Goal: Transaction & Acquisition: Purchase product/service

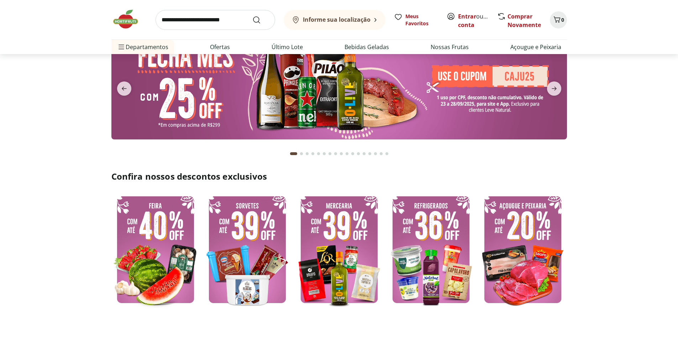
scroll to position [71, 0]
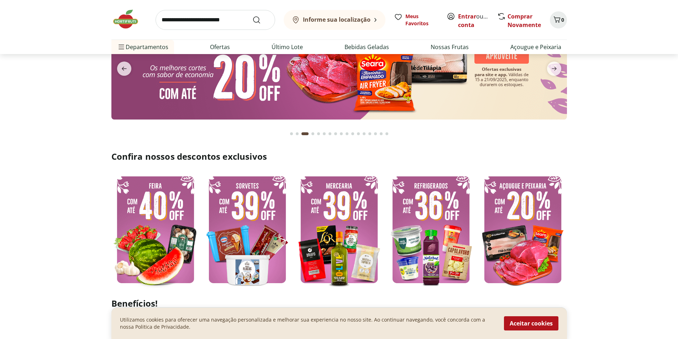
click at [522, 220] on img at bounding box center [523, 230] width 88 height 118
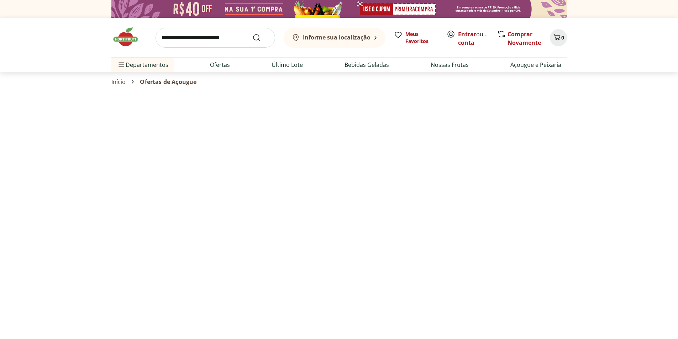
select select "**********"
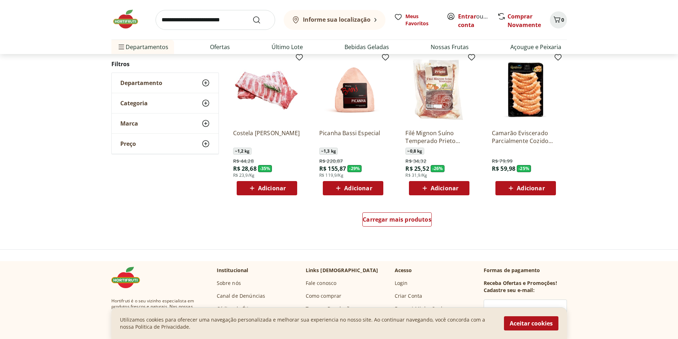
scroll to position [427, 0]
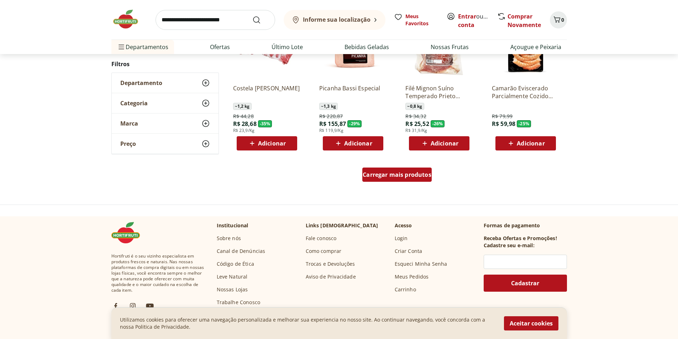
click at [401, 174] on span "Carregar mais produtos" at bounding box center [397, 175] width 69 height 6
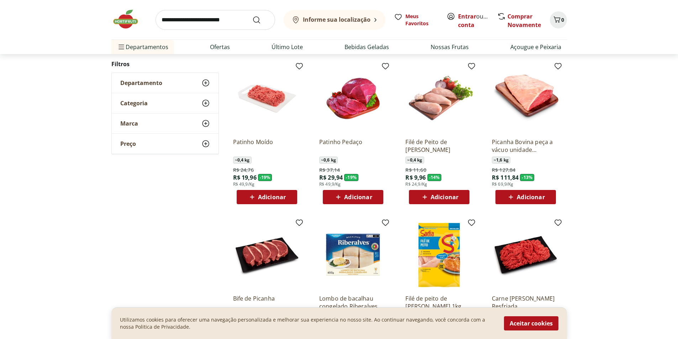
scroll to position [534, 0]
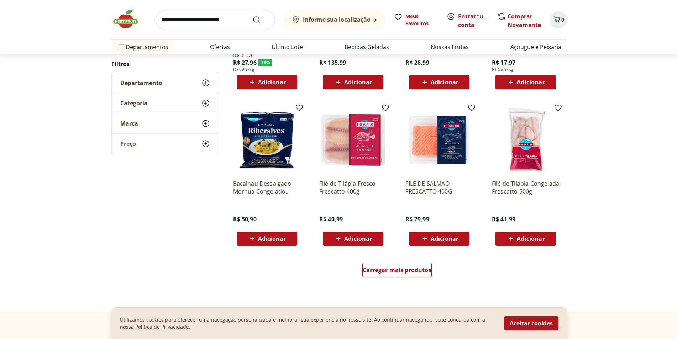
scroll to position [463, 0]
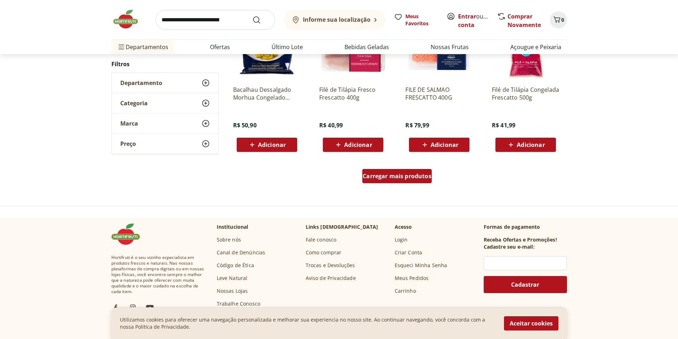
click at [391, 170] on div "Carregar mais produtos" at bounding box center [397, 176] width 69 height 14
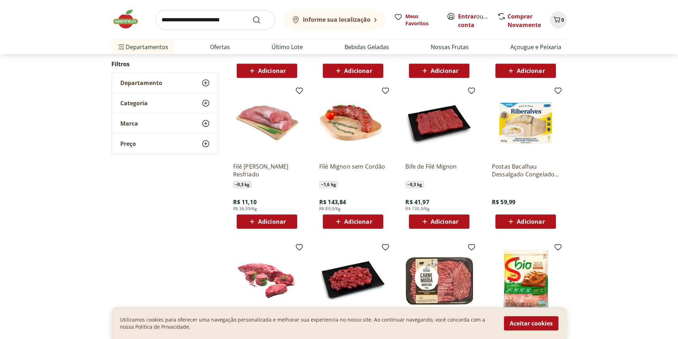
scroll to position [605, 0]
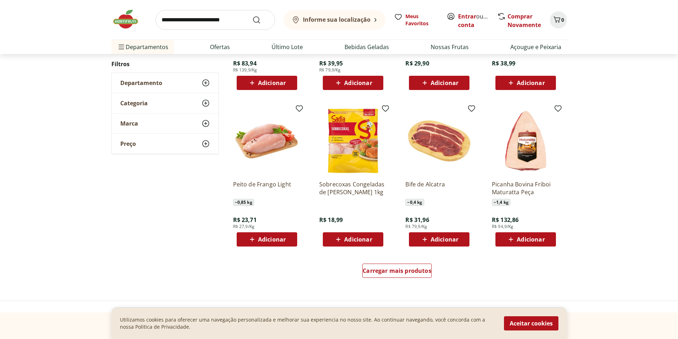
scroll to position [390, 0]
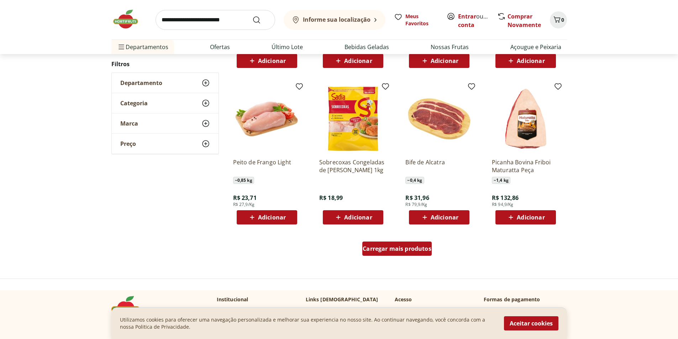
click at [401, 249] on span "Carregar mais produtos" at bounding box center [397, 249] width 69 height 6
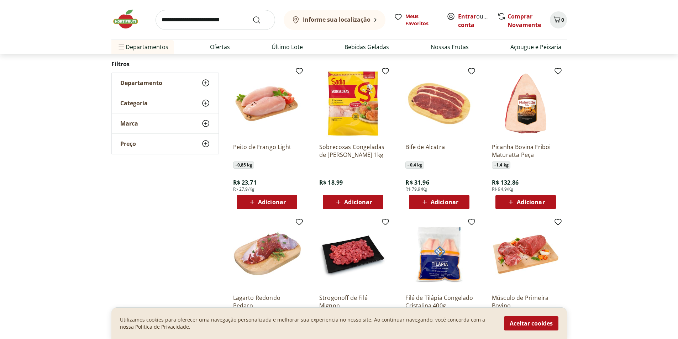
scroll to position [497, 0]
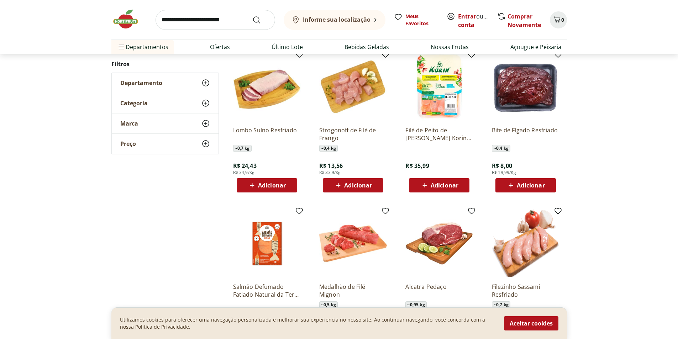
scroll to position [353, 0]
